Goal: Check status: Check status

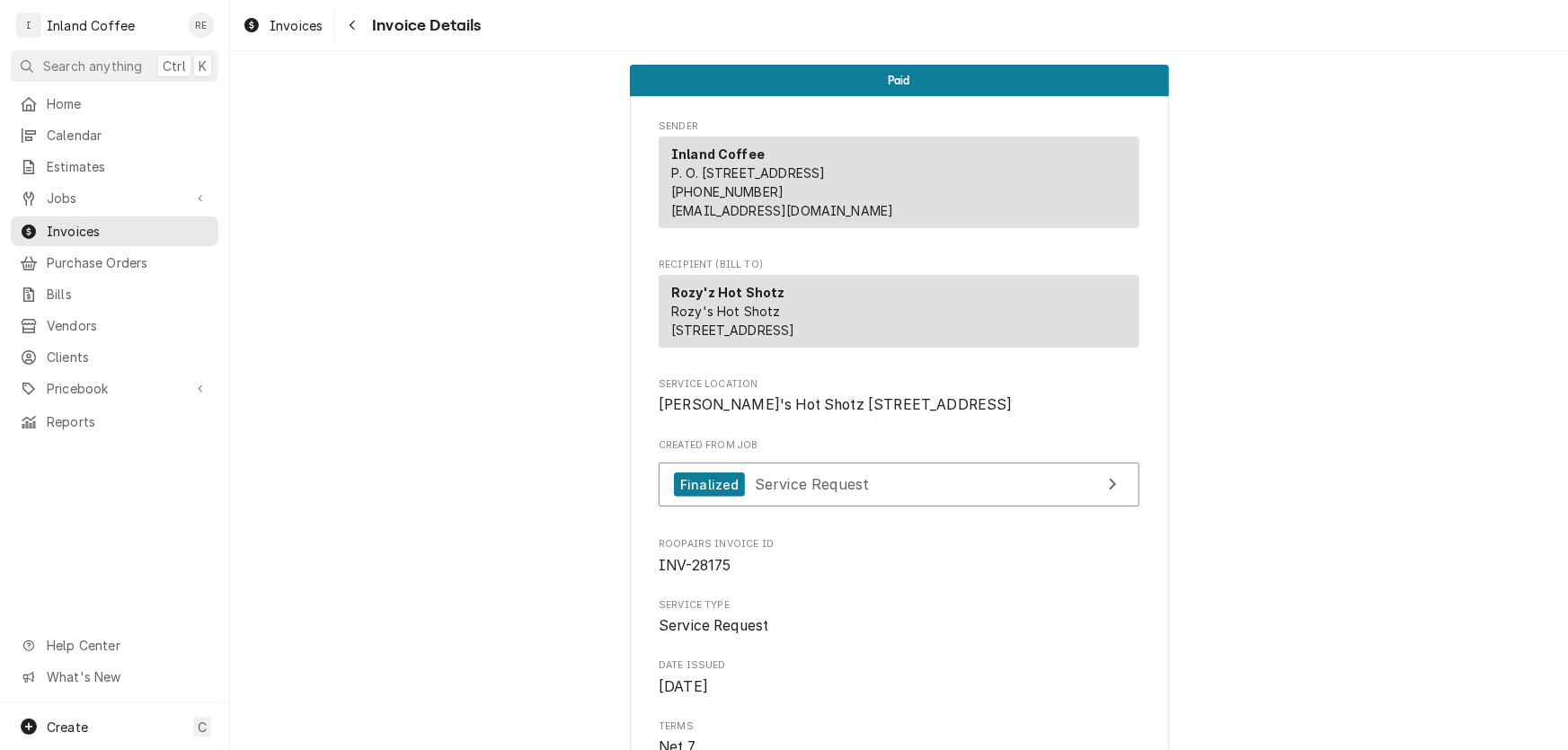
scroll to position [1346, 0]
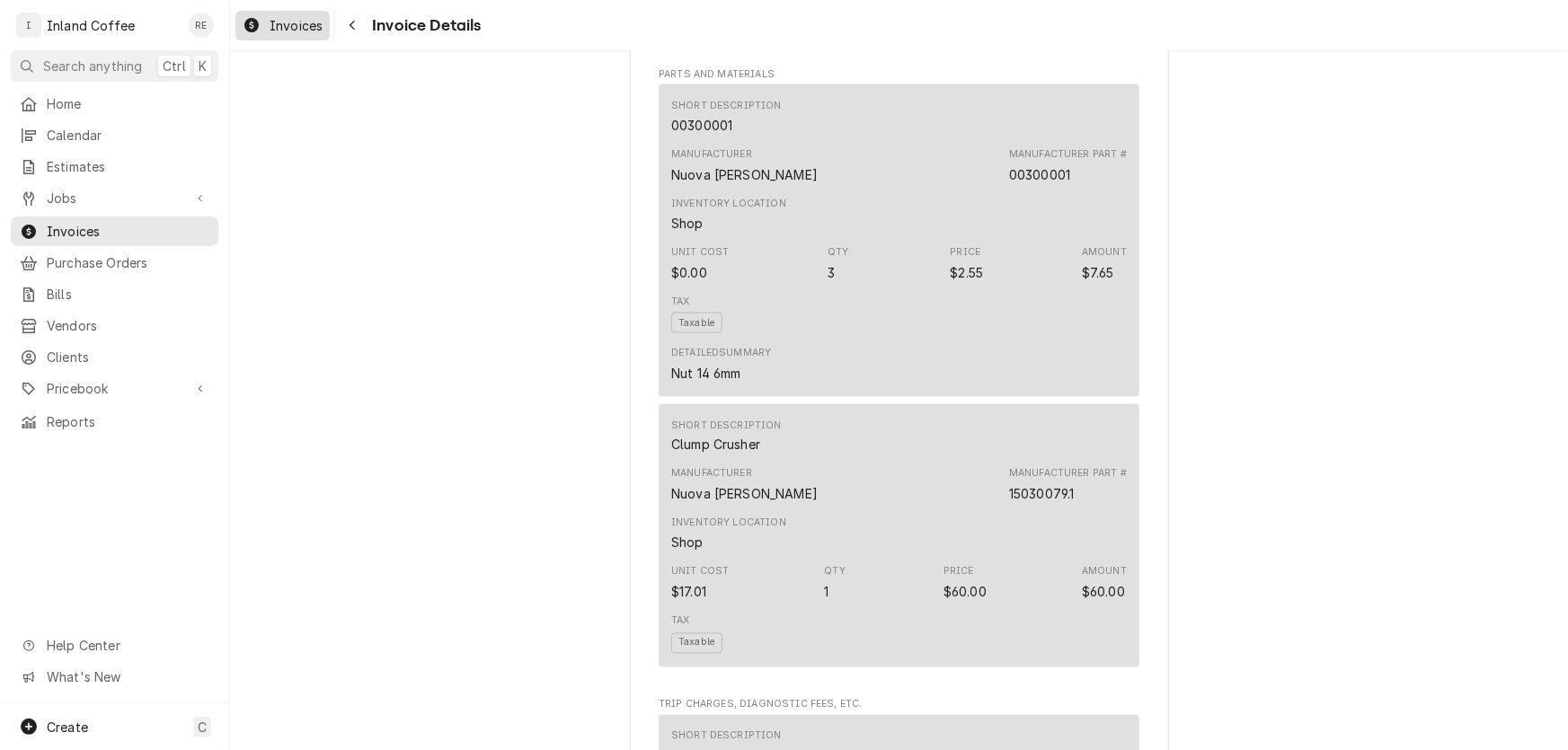
click at [281, 22] on span "Invoices" at bounding box center [296, 25] width 53 height 19
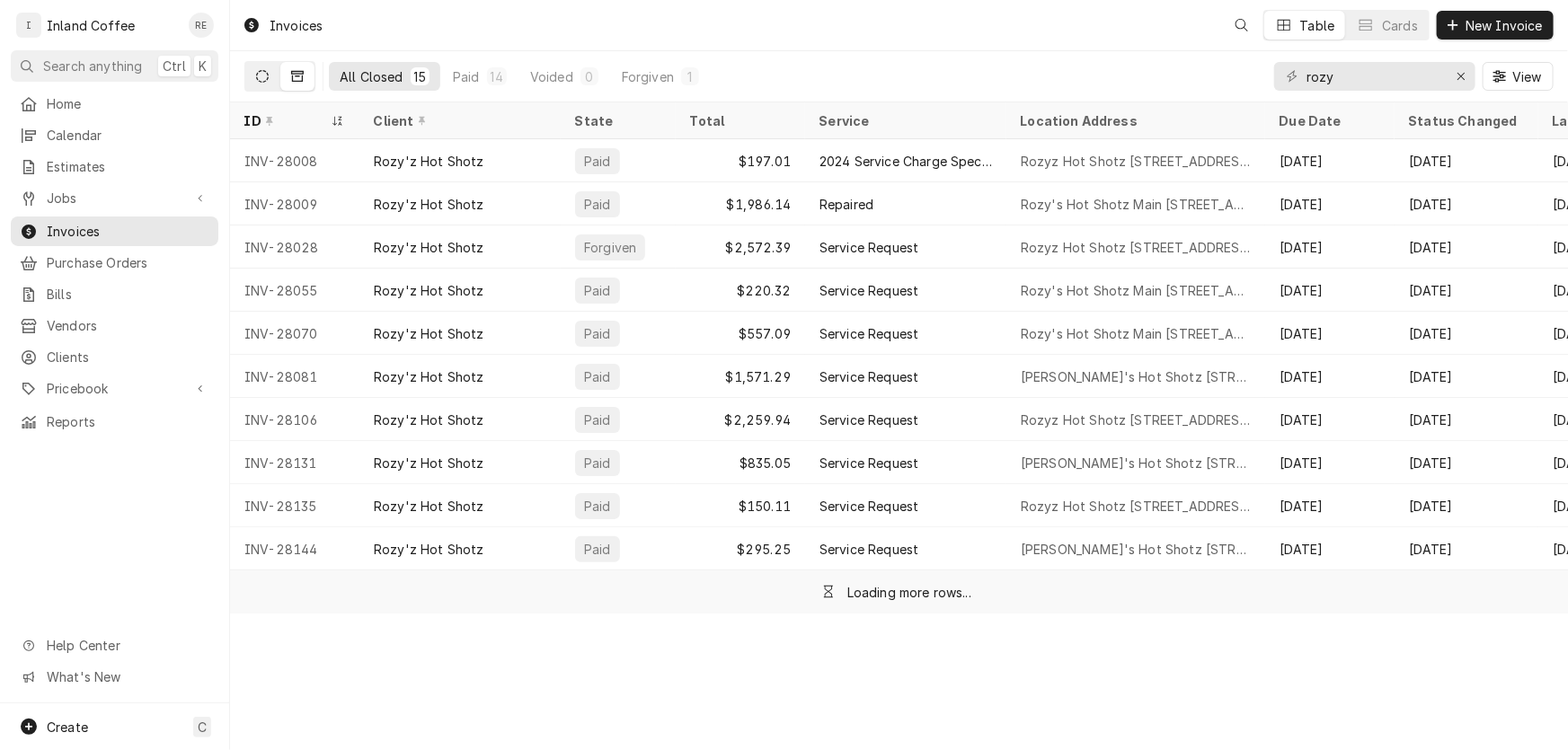
click at [262, 78] on icon "Dynamic Content Wrapper" at bounding box center [263, 76] width 13 height 13
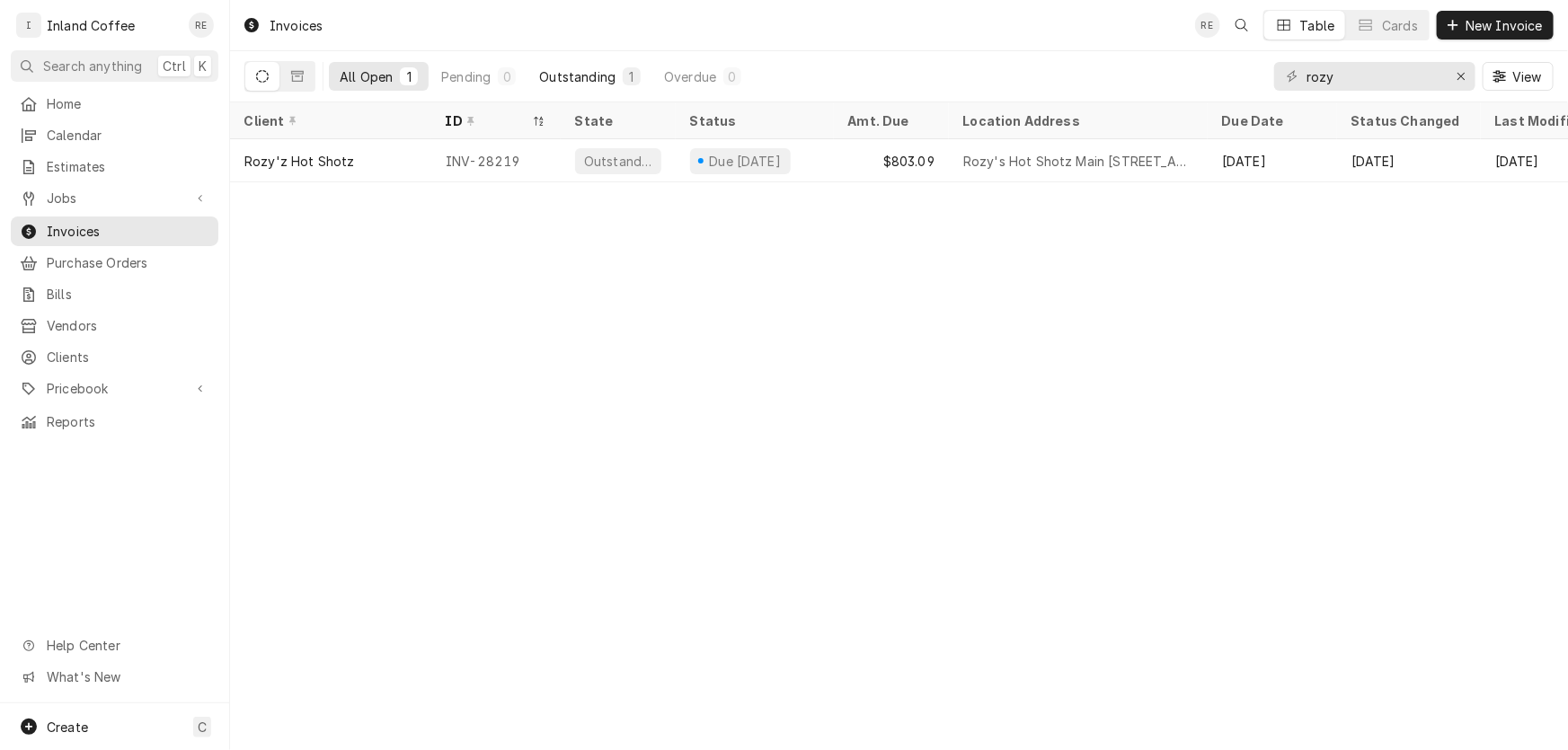
click at [581, 74] on div "Outstanding" at bounding box center [577, 76] width 76 height 19
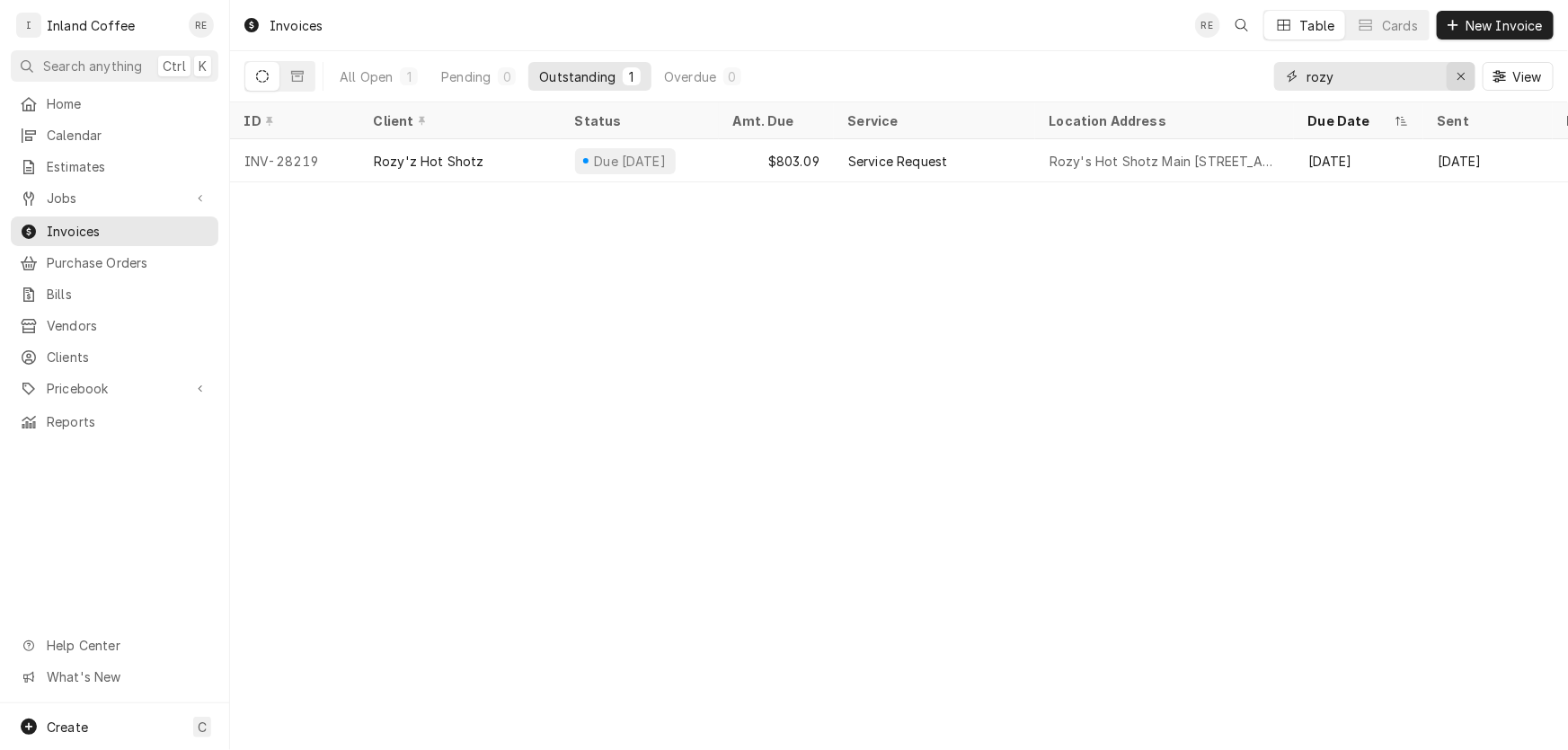
click at [1456, 82] on icon "Erase input" at bounding box center [1461, 76] width 10 height 13
click at [363, 76] on div "All Open" at bounding box center [366, 76] width 53 height 19
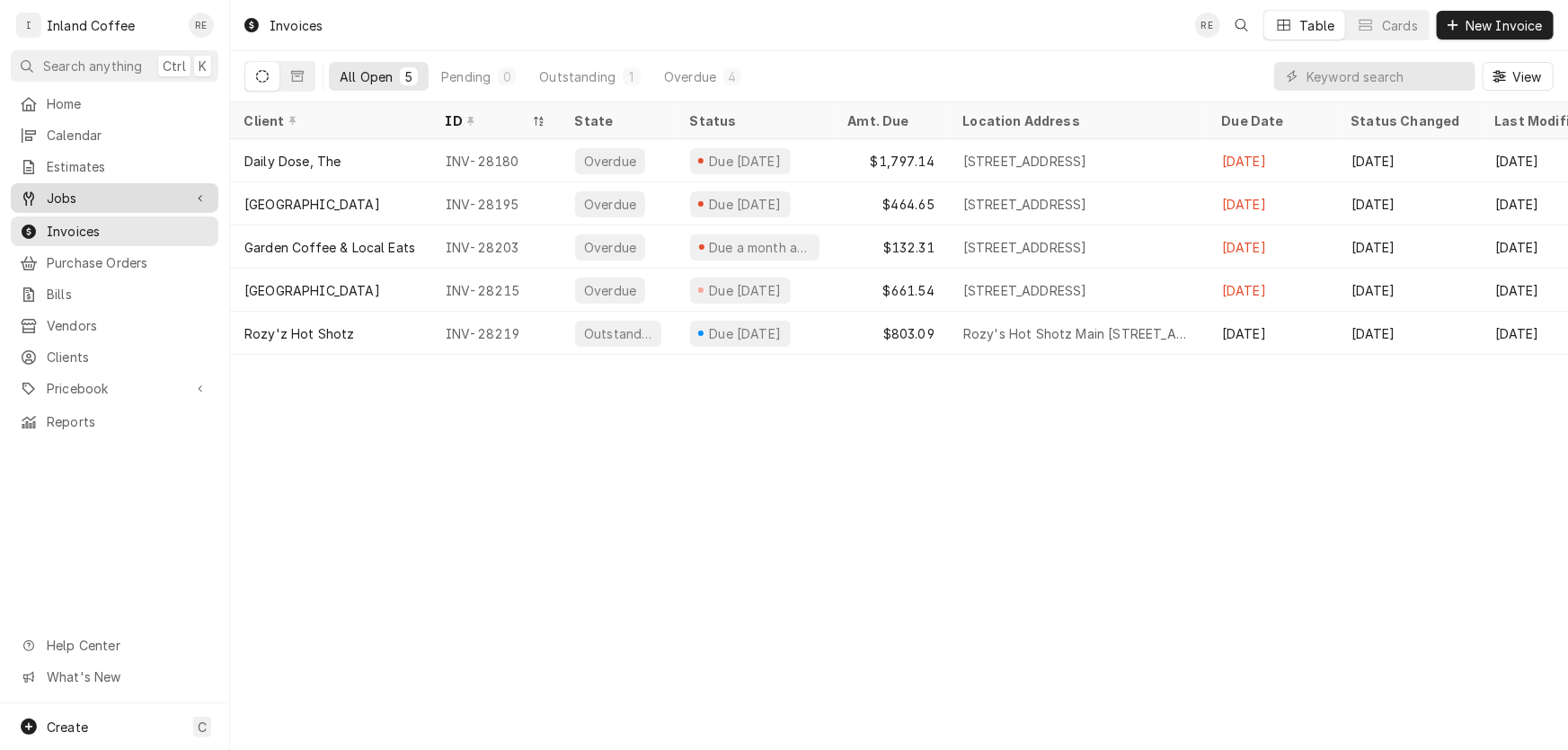
click at [84, 194] on span "Jobs" at bounding box center [114, 198] width 136 height 19
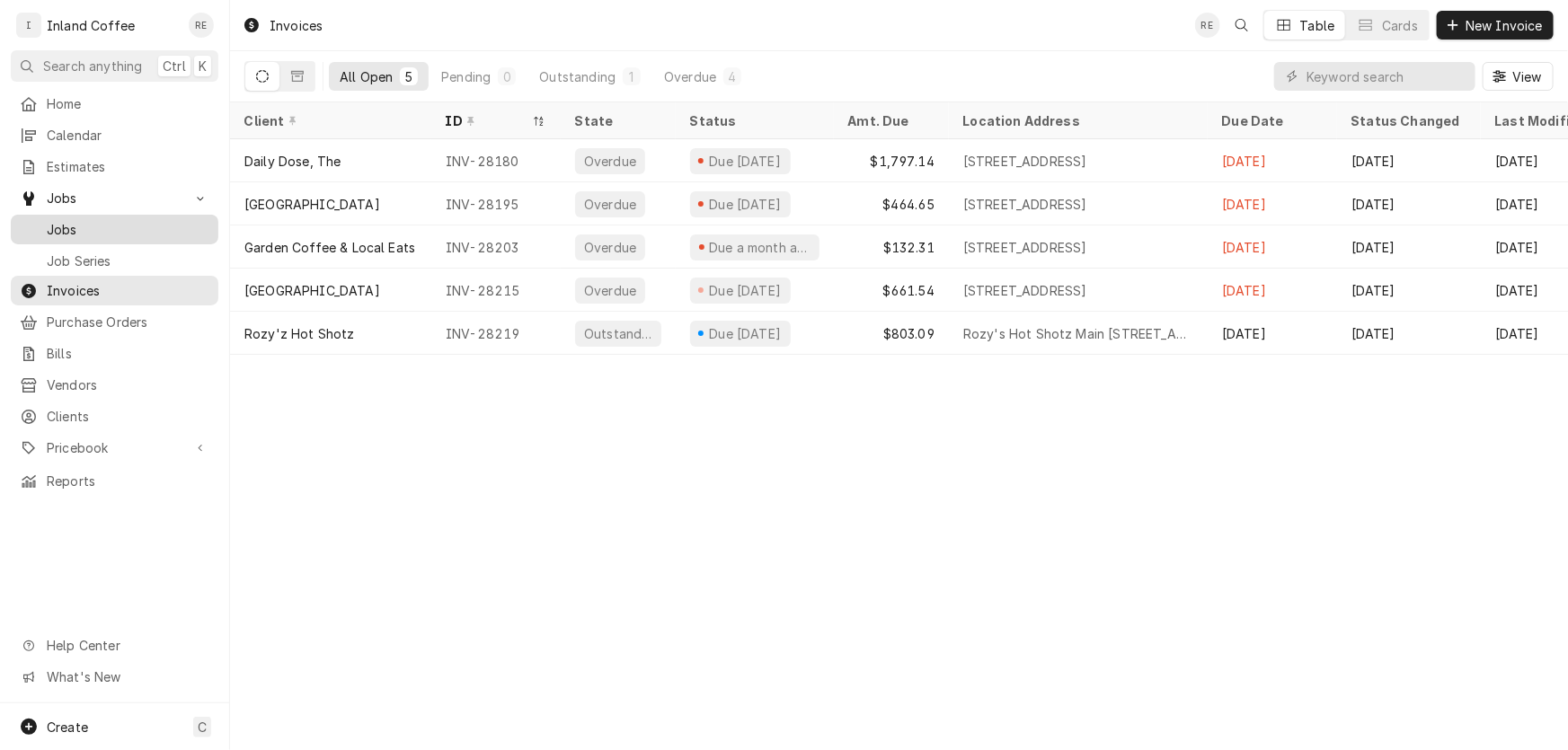
click at [82, 220] on span "Jobs" at bounding box center [128, 229] width 163 height 19
